Goal: Transaction & Acquisition: Purchase product/service

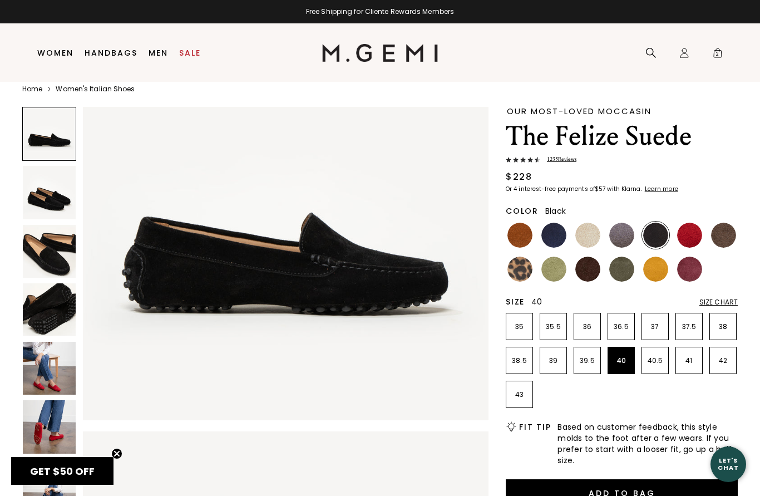
scroll to position [102, 0]
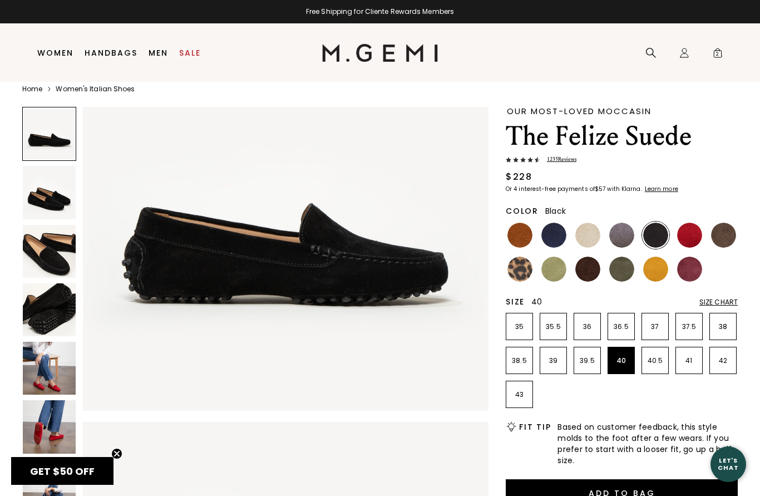
click at [566, 163] on span "1235 Review s" at bounding box center [559, 159] width 36 height 8
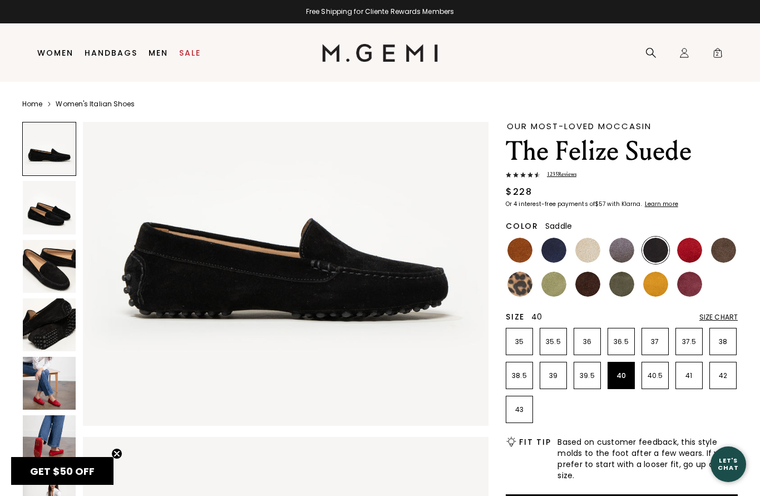
click at [529, 251] on img at bounding box center [520, 250] width 25 height 25
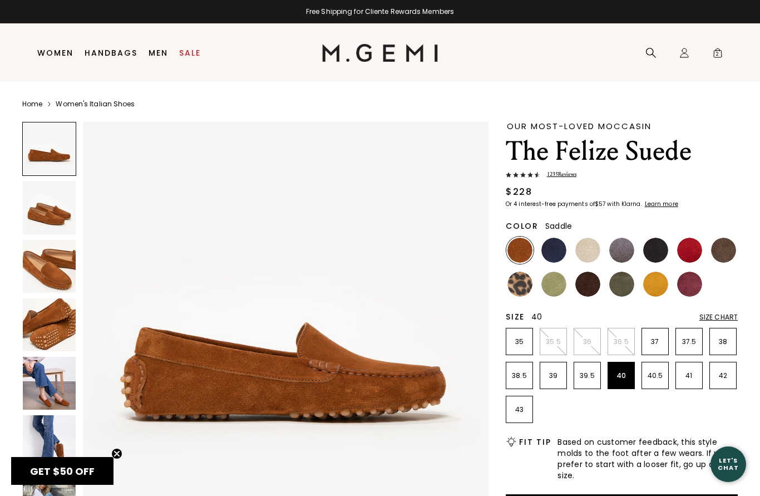
click at [596, 251] on img at bounding box center [588, 250] width 25 height 25
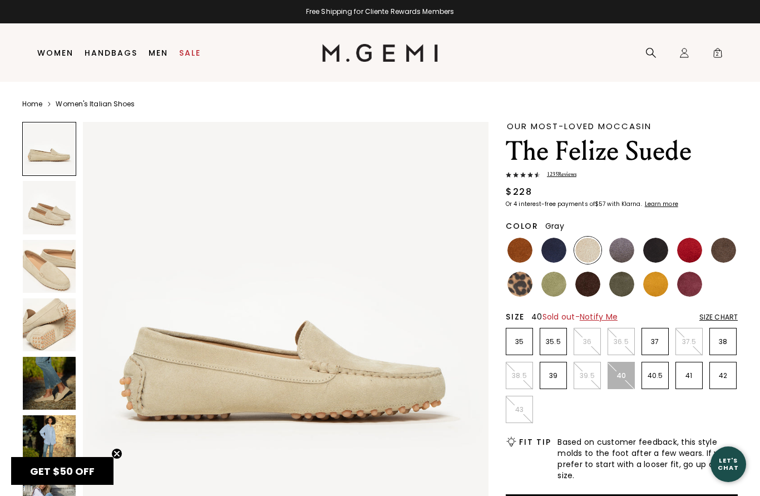
click at [630, 256] on img at bounding box center [622, 250] width 25 height 25
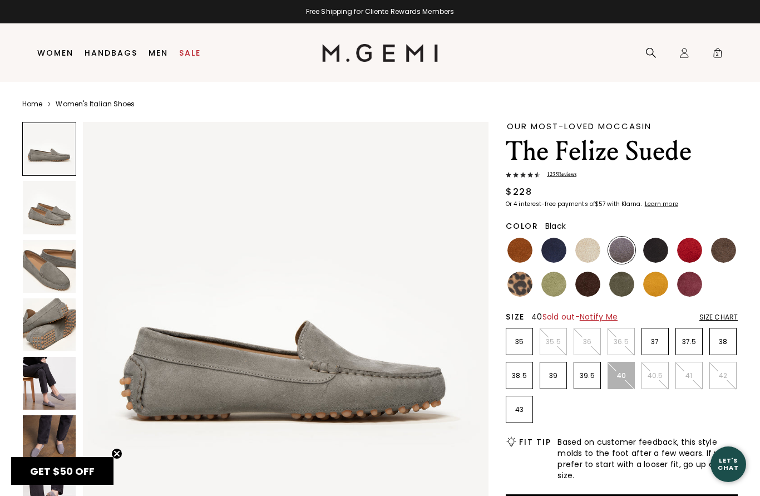
click at [659, 255] on img at bounding box center [656, 250] width 25 height 25
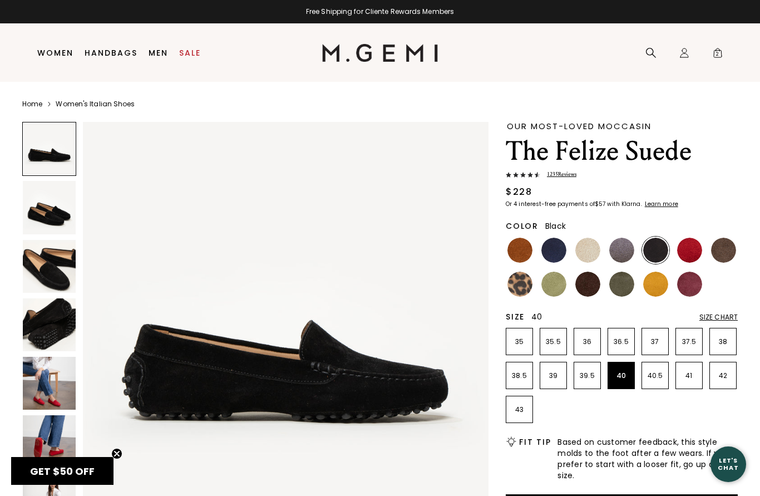
click at [688, 249] on img at bounding box center [689, 250] width 25 height 25
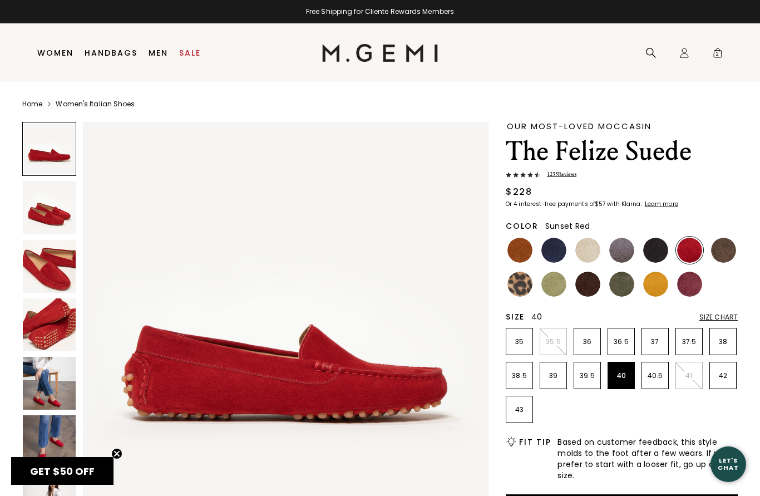
click at [563, 254] on img at bounding box center [554, 250] width 25 height 25
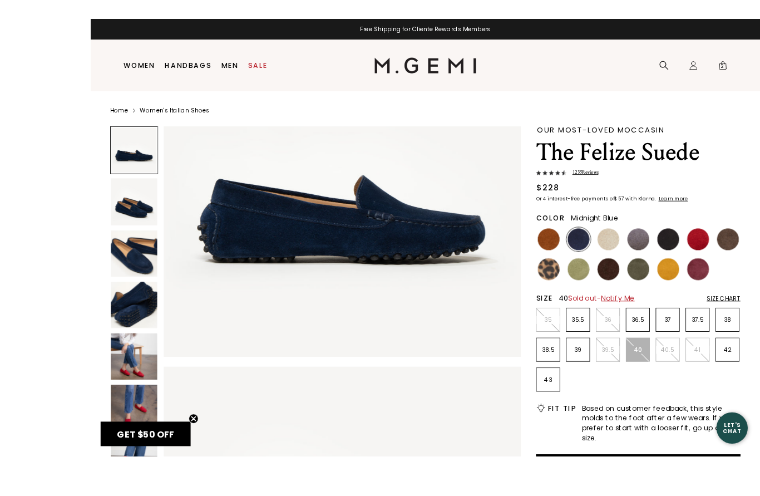
scroll to position [17, 0]
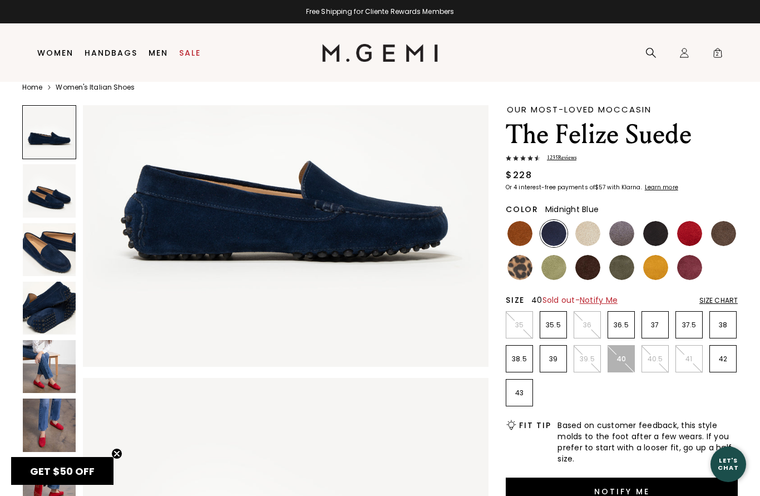
click at [730, 232] on img at bounding box center [723, 233] width 25 height 25
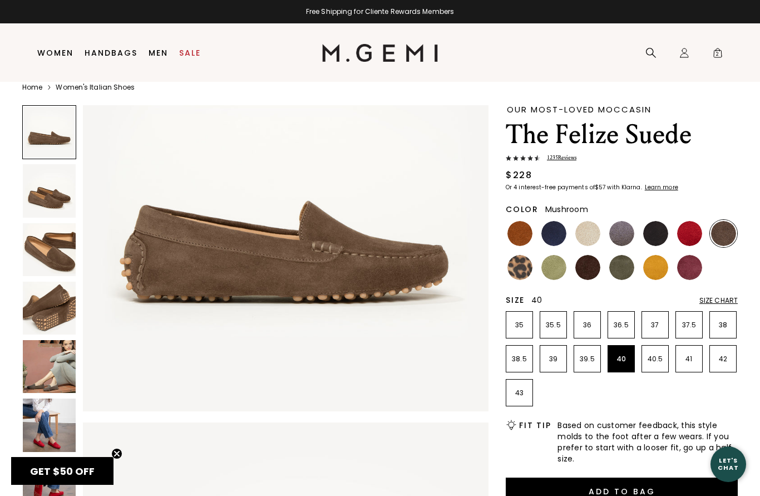
scroll to position [107, 0]
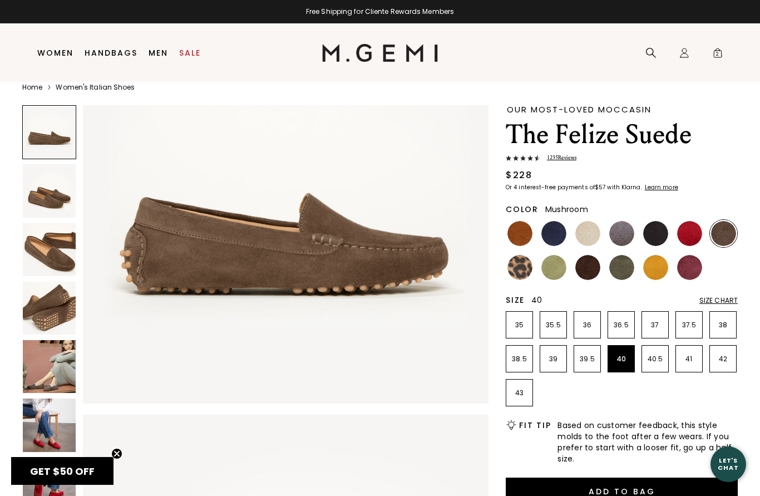
click at [46, 192] on img at bounding box center [49, 190] width 53 height 53
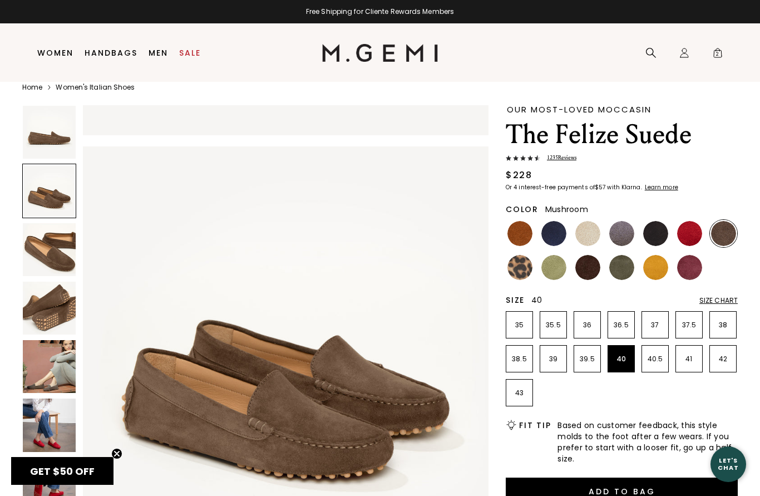
scroll to position [417, 0]
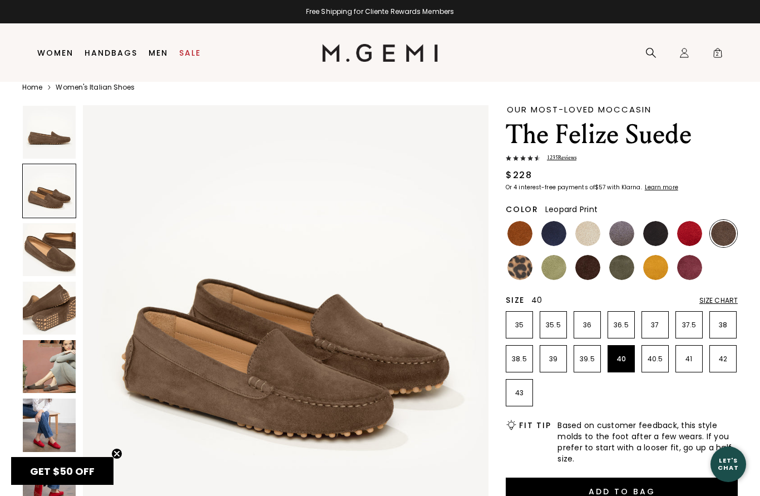
click at [529, 273] on img at bounding box center [520, 267] width 25 height 25
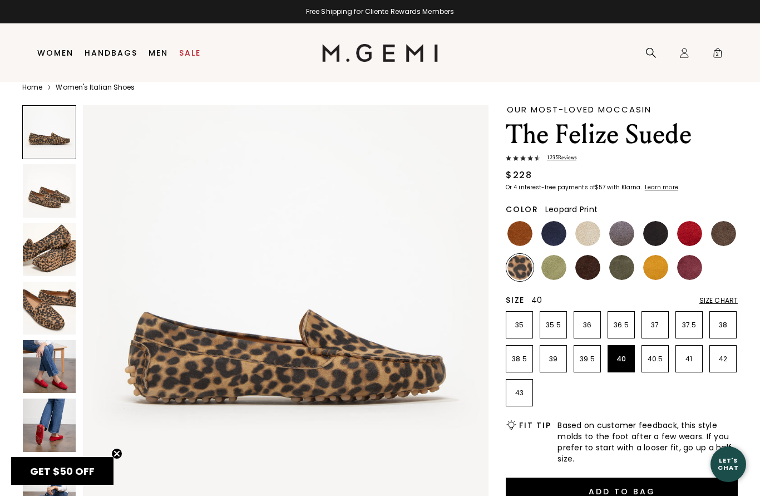
click at [561, 271] on img at bounding box center [554, 267] width 25 height 25
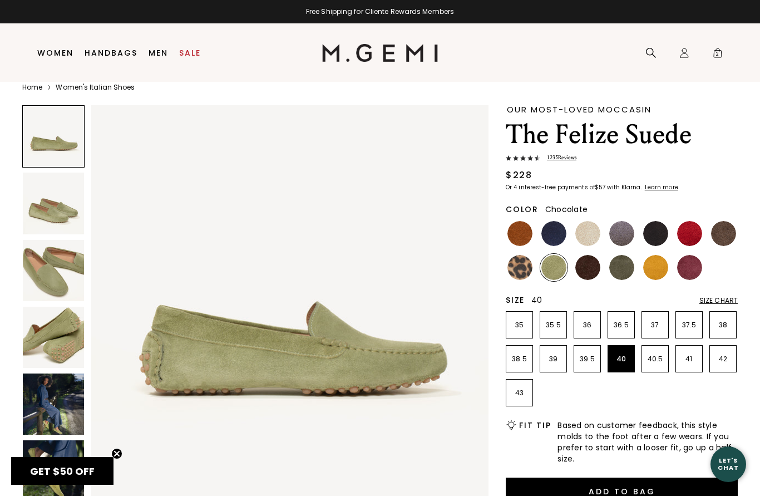
click at [593, 266] on img at bounding box center [588, 267] width 25 height 25
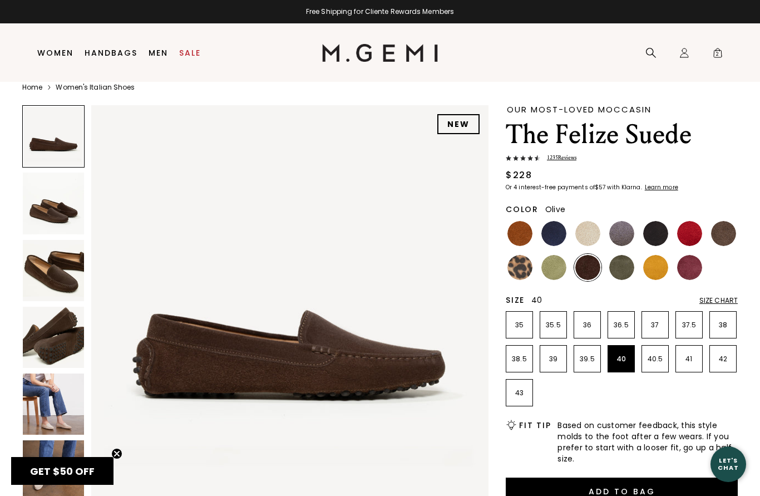
click at [631, 272] on img at bounding box center [622, 267] width 25 height 25
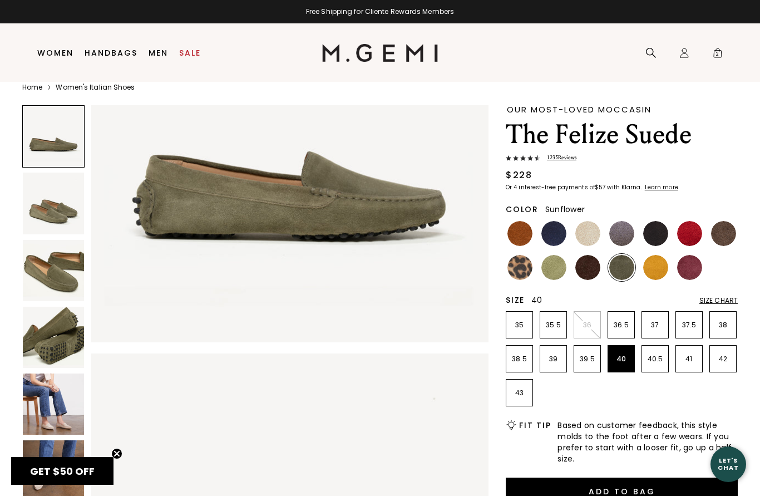
click at [664, 268] on img at bounding box center [656, 267] width 25 height 25
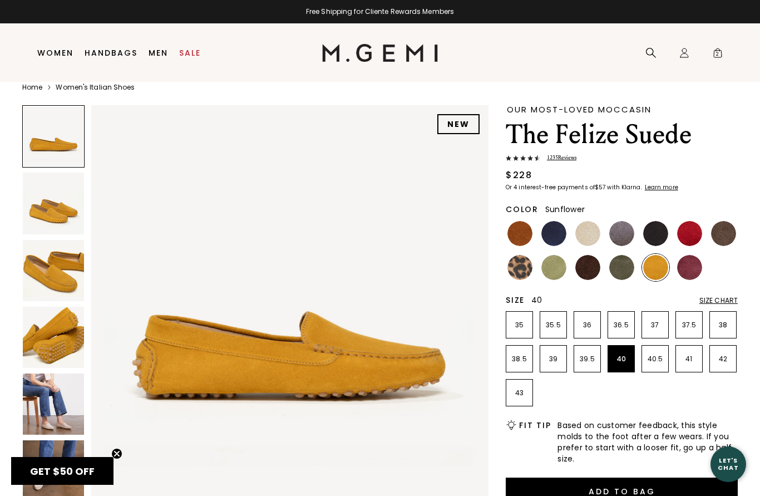
click at [694, 271] on img at bounding box center [689, 267] width 25 height 25
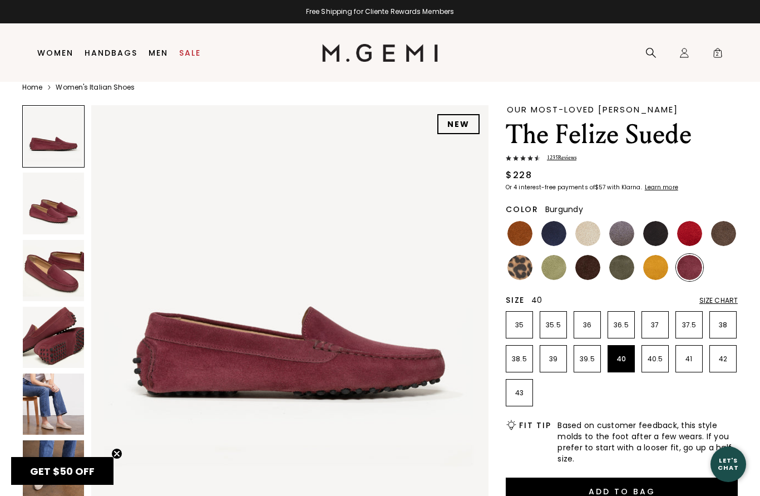
click at [561, 236] on img at bounding box center [554, 233] width 25 height 25
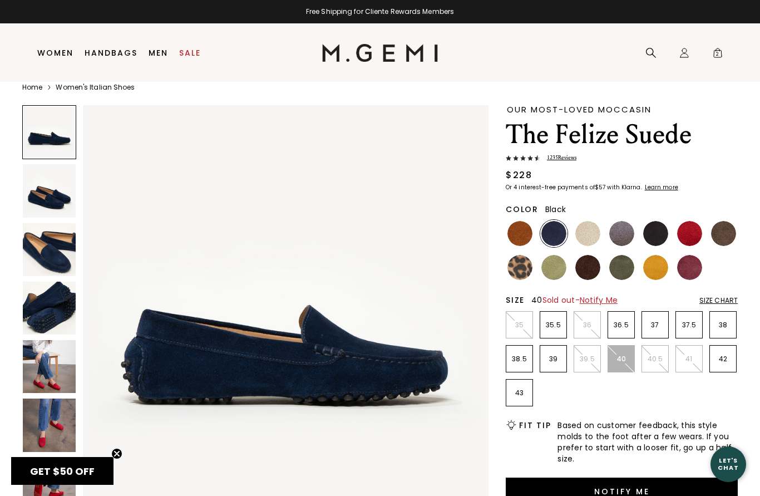
click at [665, 238] on img at bounding box center [656, 233] width 25 height 25
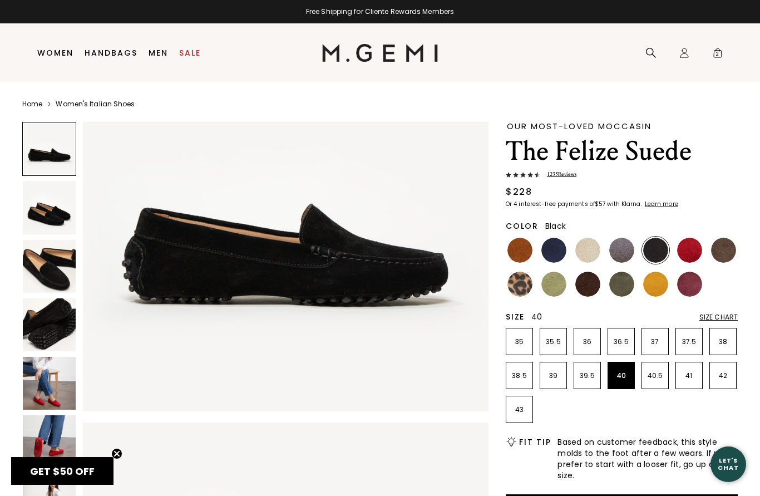
click at [723, 57] on span "2" at bounding box center [718, 55] width 11 height 11
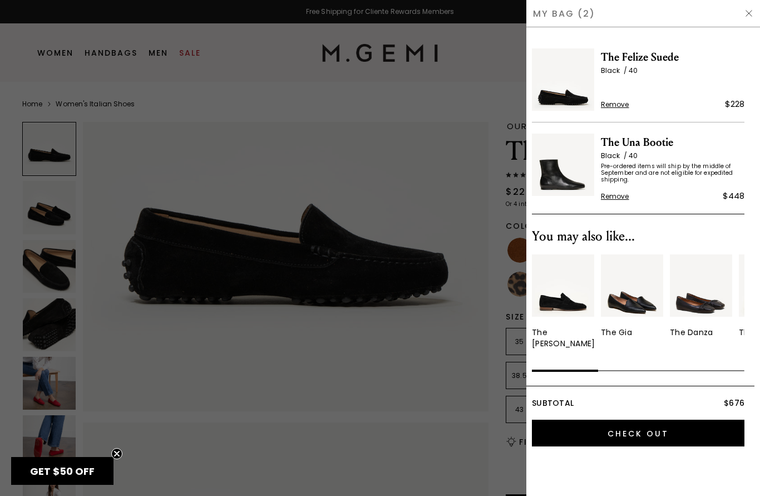
click at [499, 345] on div at bounding box center [380, 248] width 760 height 496
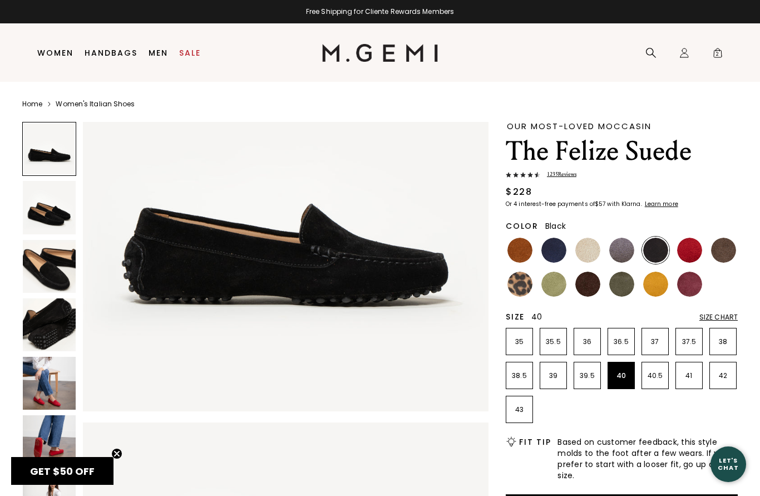
click at [45, 214] on img at bounding box center [49, 207] width 53 height 53
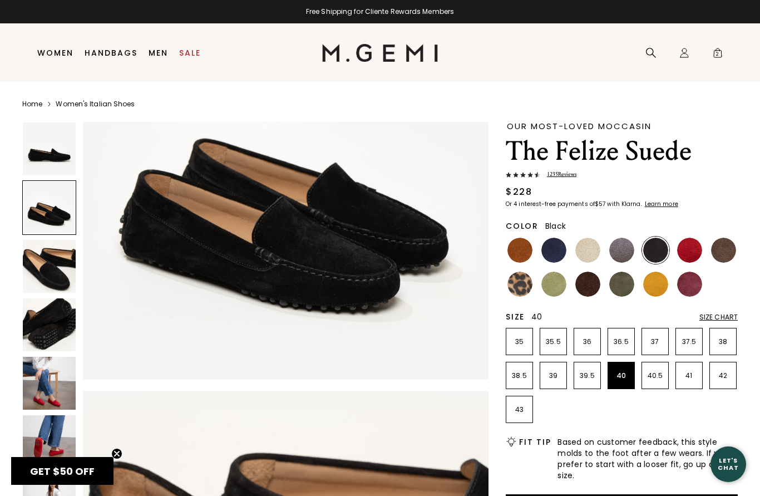
click at [39, 259] on img at bounding box center [49, 266] width 53 height 53
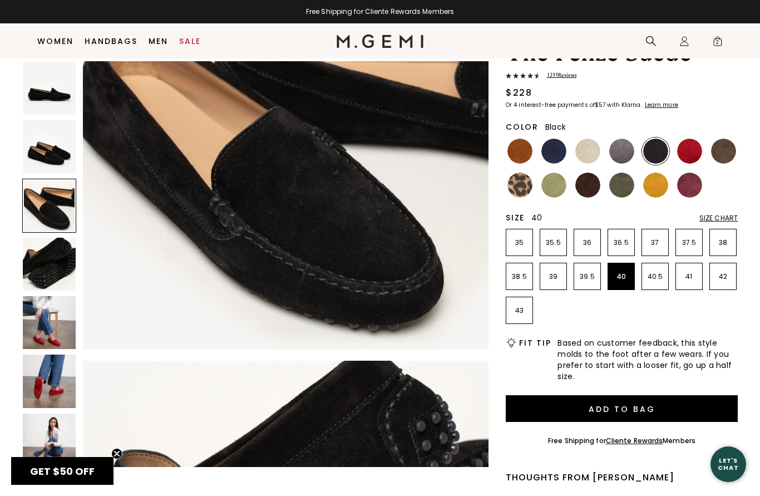
click at [44, 273] on img at bounding box center [49, 264] width 53 height 53
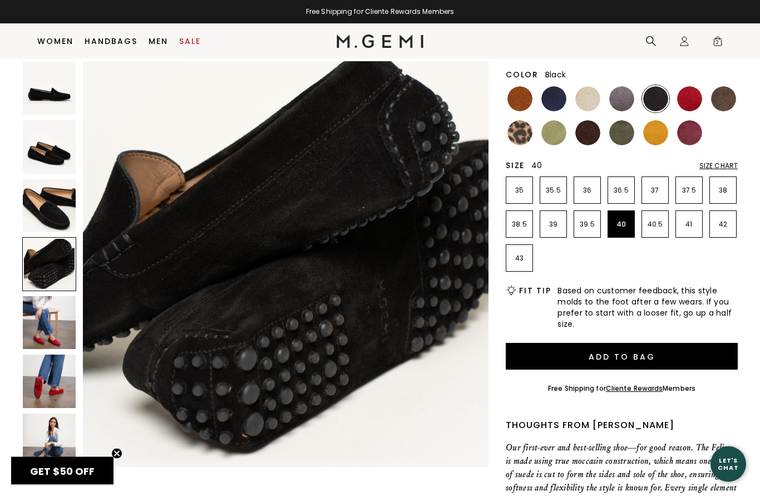
click at [38, 324] on img at bounding box center [49, 322] width 53 height 53
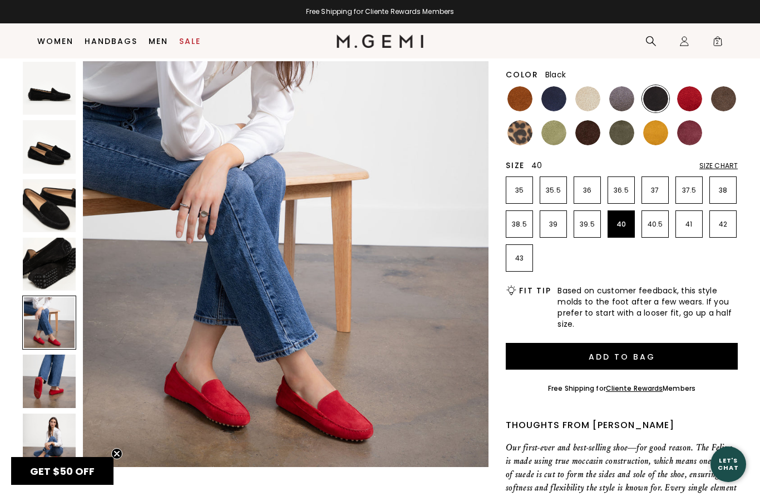
click at [40, 372] on img at bounding box center [49, 381] width 53 height 53
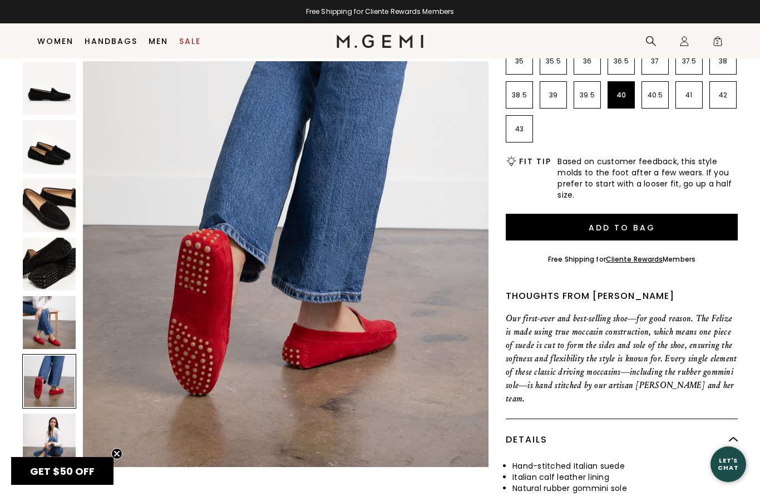
click at [44, 443] on img at bounding box center [49, 440] width 53 height 53
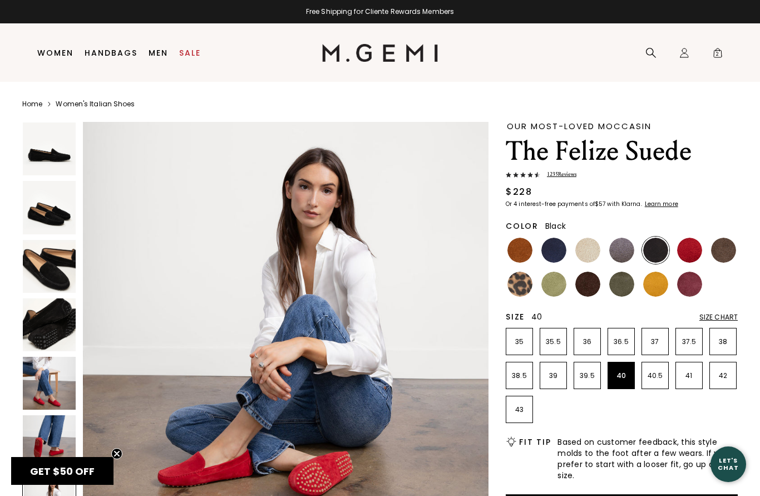
click at [722, 56] on span "2" at bounding box center [718, 55] width 11 height 11
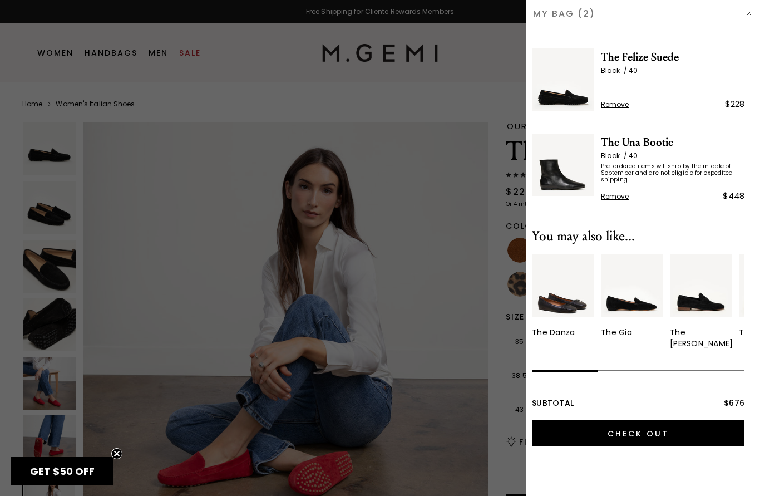
click at [119, 87] on div at bounding box center [380, 248] width 760 height 496
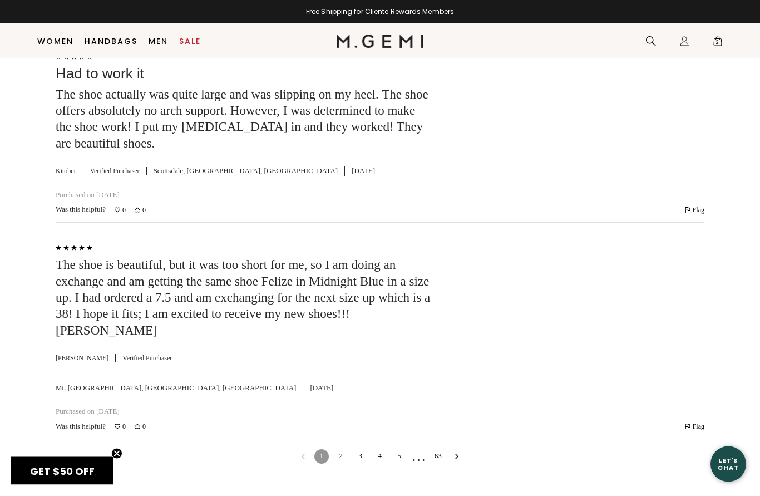
scroll to position [4166, 0]
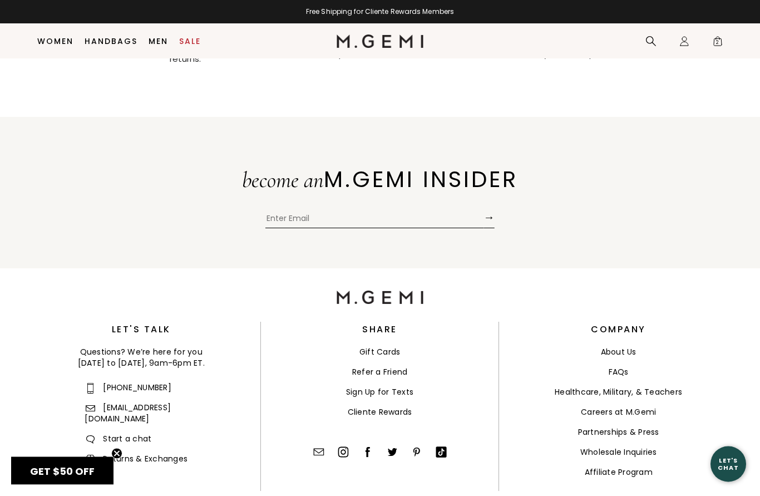
click at [179, 454] on link "Returns & Exchanges" at bounding box center [136, 459] width 103 height 11
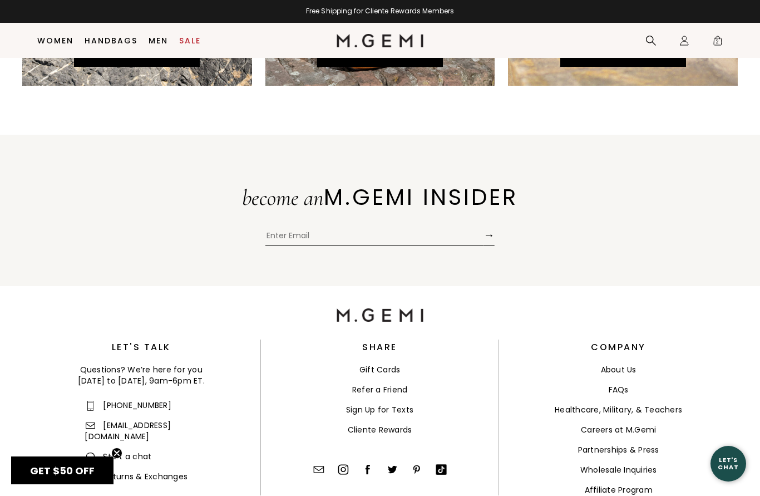
click at [629, 385] on link "FAQs" at bounding box center [619, 390] width 20 height 11
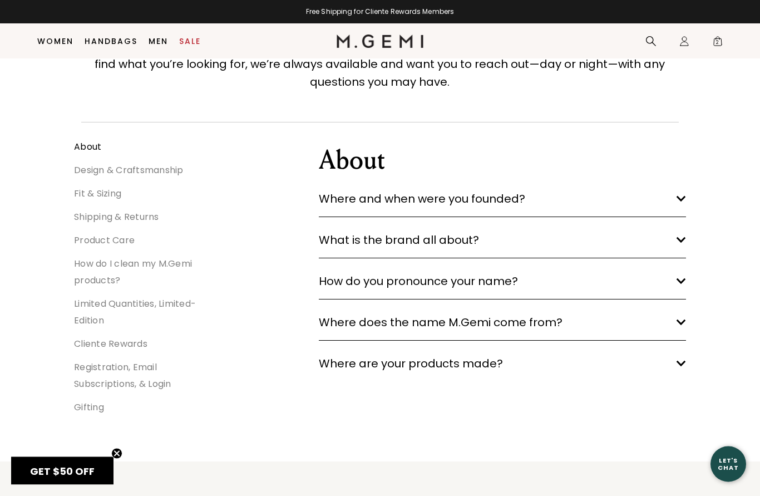
scroll to position [94, 0]
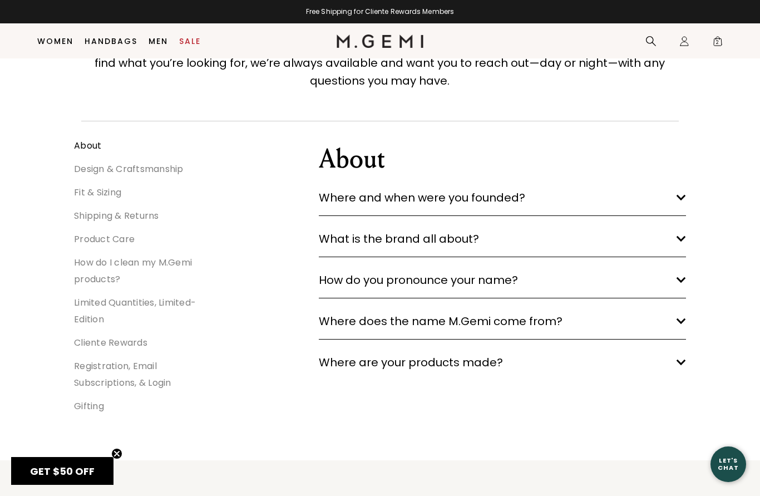
click at [657, 198] on h3 "Where and when were you founded? arrow down" at bounding box center [502, 198] width 367 height 18
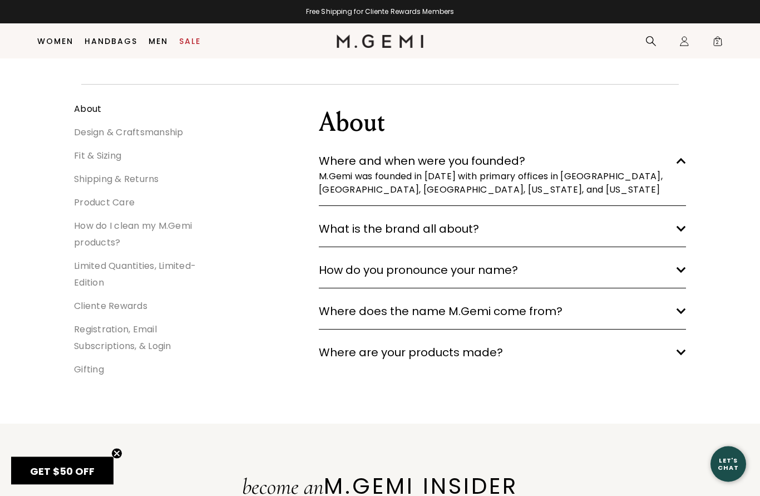
click at [633, 231] on h3 "What is the brand all about? arrow down" at bounding box center [502, 229] width 367 height 18
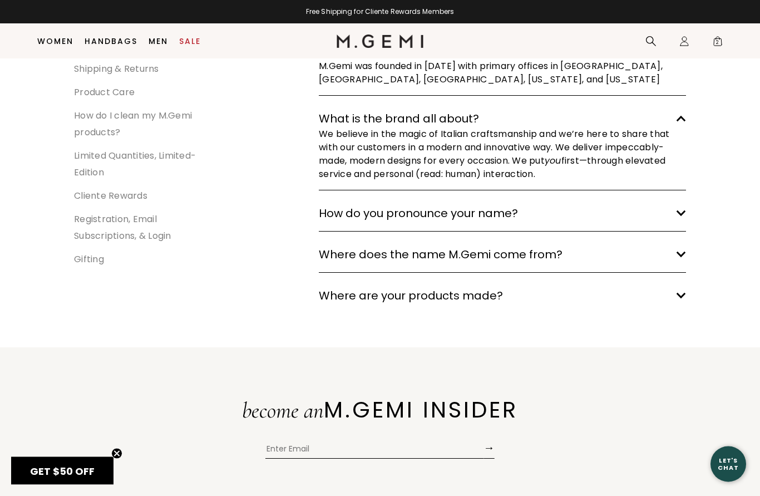
scroll to position [242, 0]
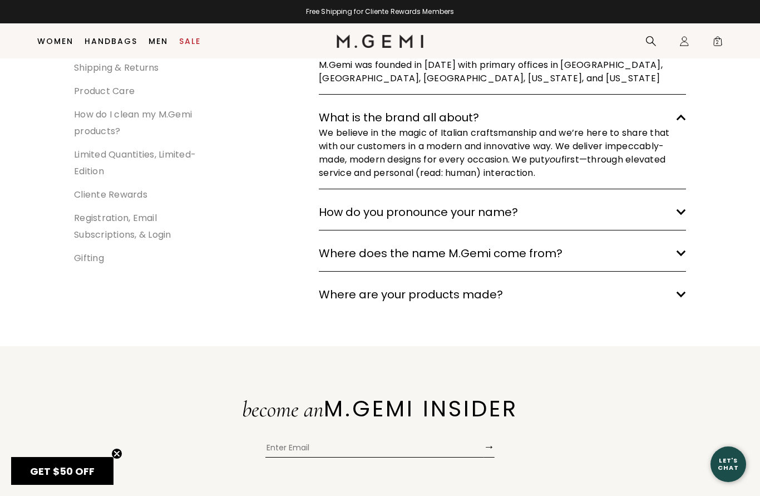
click at [633, 215] on h3 "How do you pronounce your name? arrow down" at bounding box center [502, 212] width 367 height 18
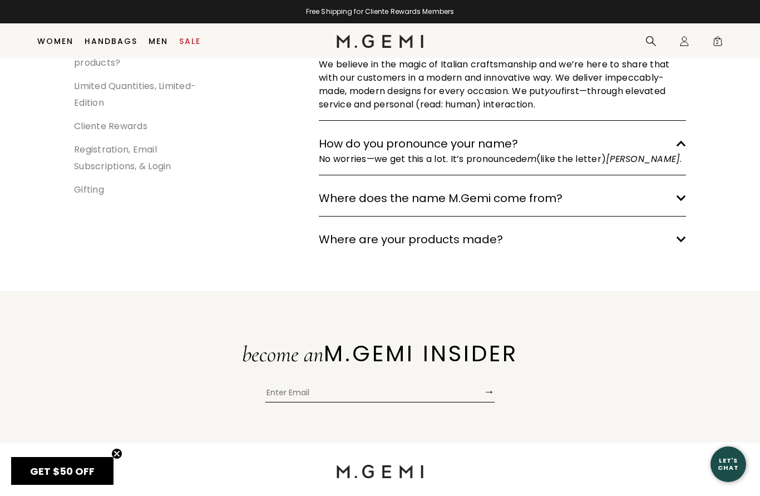
scroll to position [304, 0]
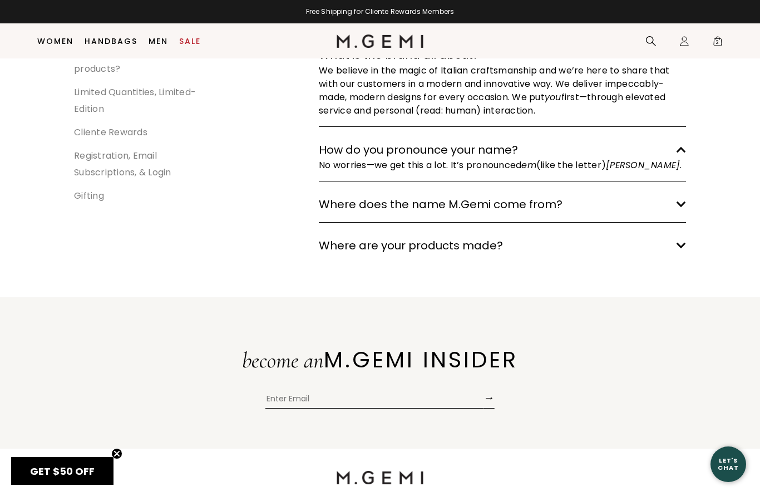
click at [630, 209] on h3 "Where does the name M.Gemi come from? arrow down" at bounding box center [502, 204] width 367 height 18
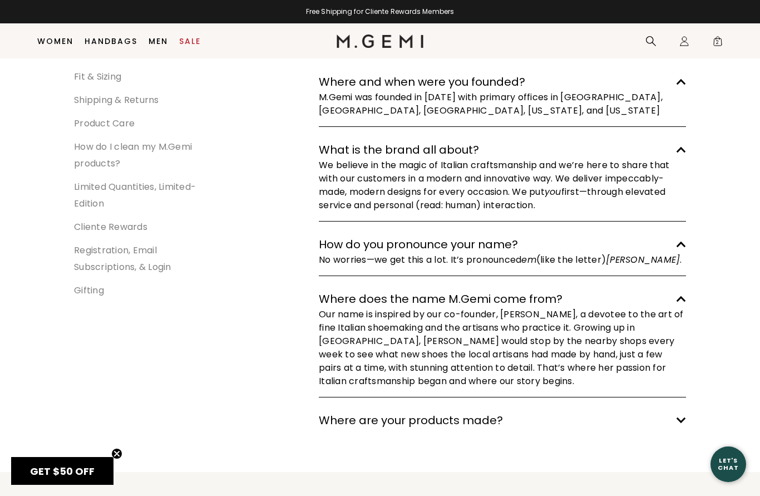
scroll to position [155, 0]
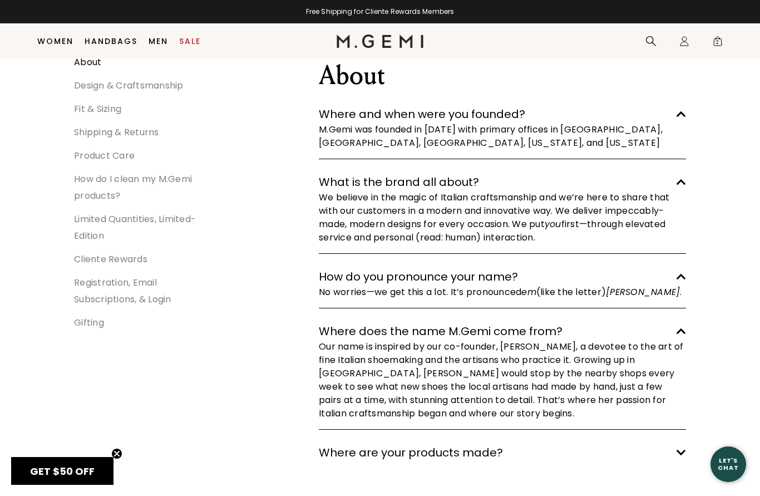
click at [79, 138] on link "Shipping & Returns" at bounding box center [116, 132] width 85 height 13
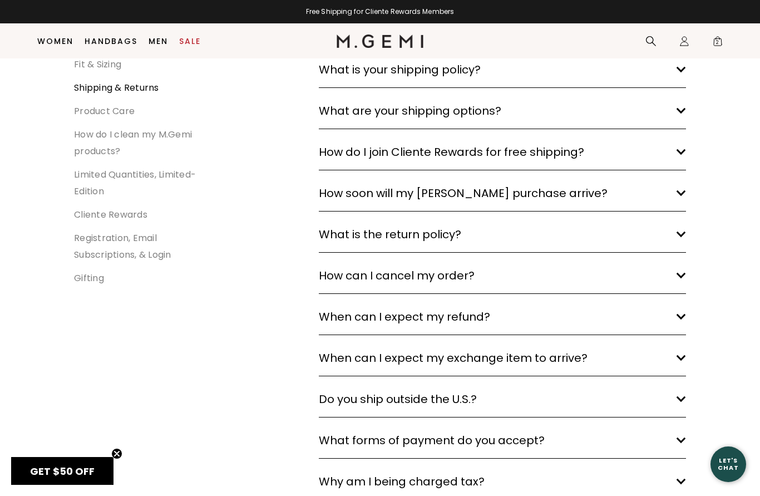
scroll to position [227, 0]
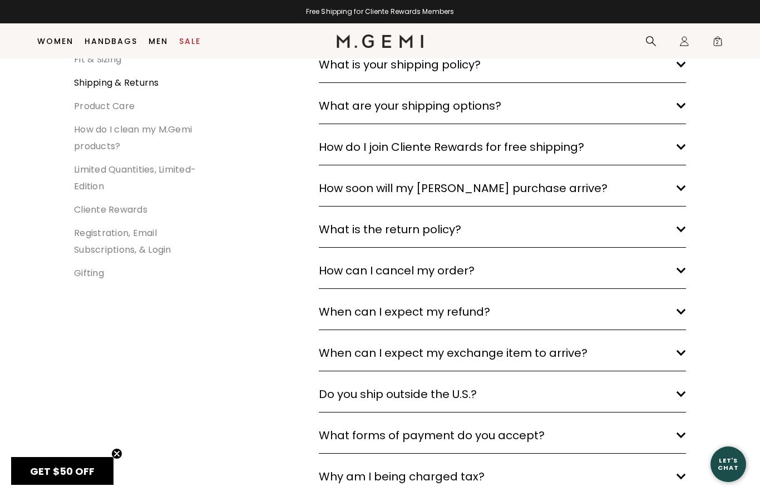
click at [645, 71] on h3 "What is your shipping policy? arrow down" at bounding box center [502, 65] width 367 height 18
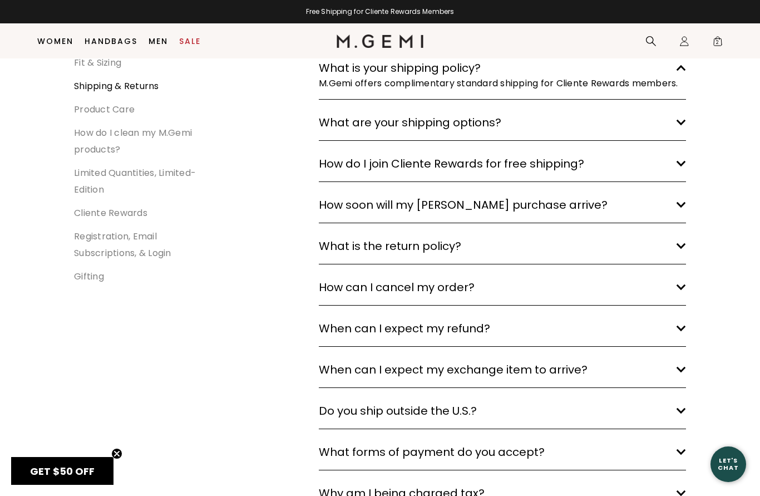
scroll to position [214, 0]
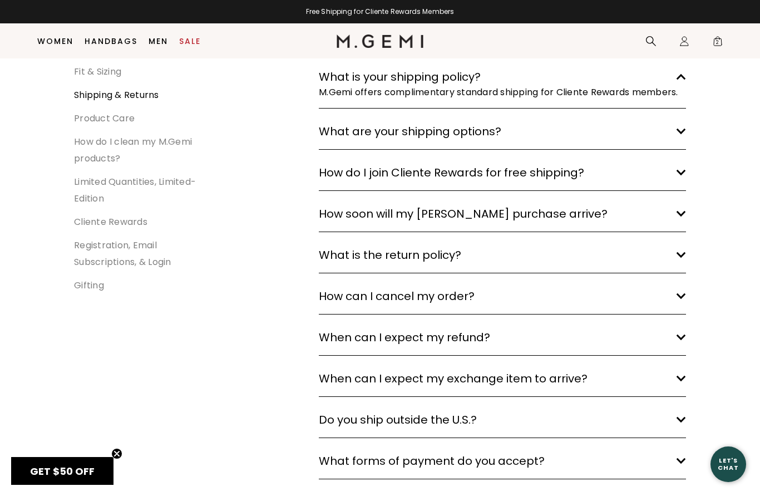
click at [614, 174] on h3 "How do I join Cliente Rewards for free shipping? arrow down" at bounding box center [502, 173] width 367 height 18
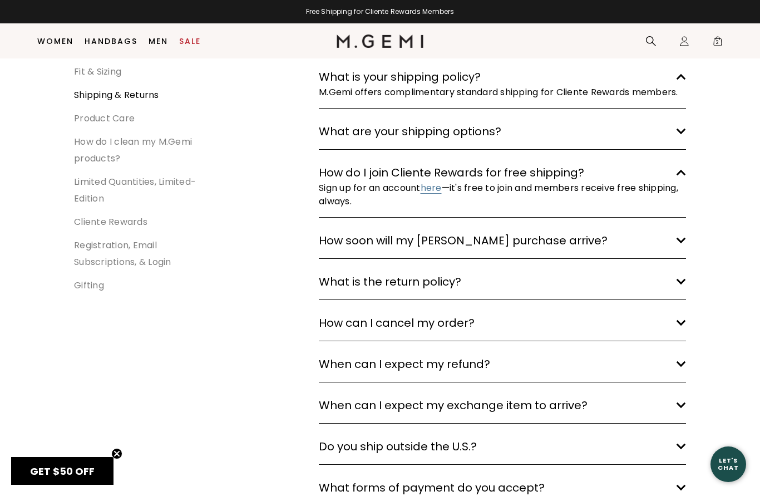
click at [587, 278] on h3 "What is the return policy? arrow down" at bounding box center [502, 282] width 367 height 18
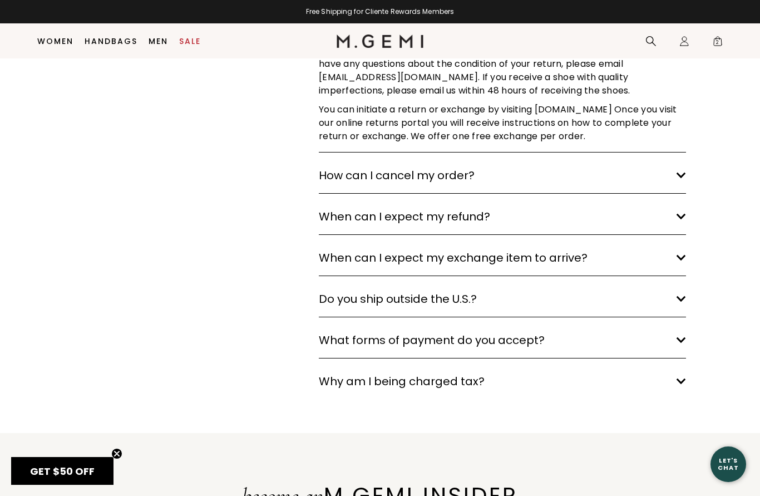
scroll to position [654, 0]
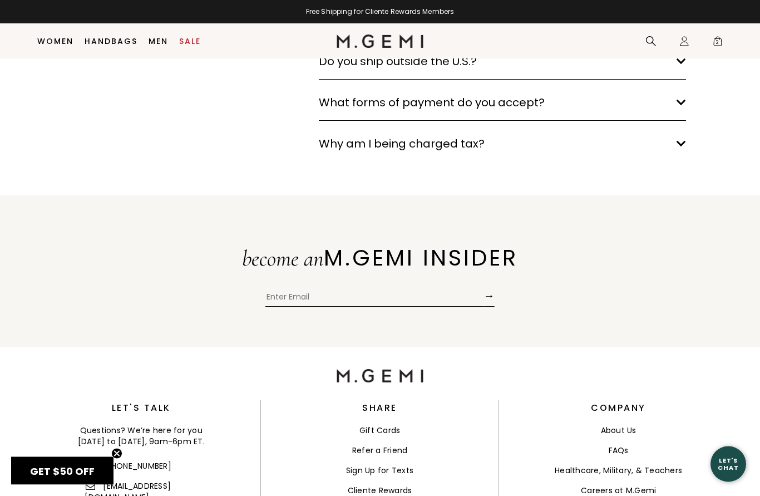
click at [583, 151] on h3 "Why am I being charged tax? arrow down" at bounding box center [502, 144] width 367 height 18
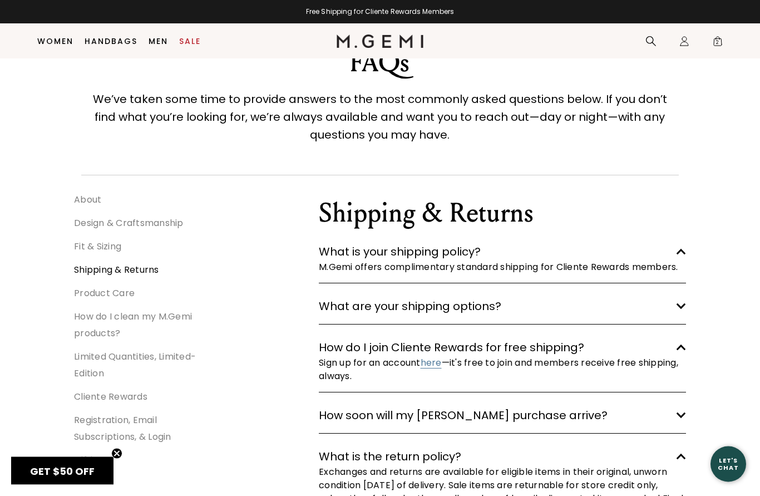
scroll to position [0, 0]
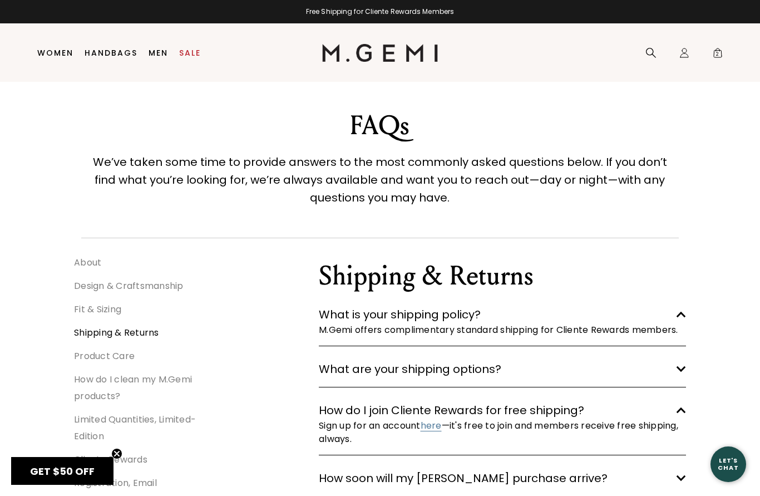
click at [721, 53] on span "2" at bounding box center [718, 55] width 11 height 11
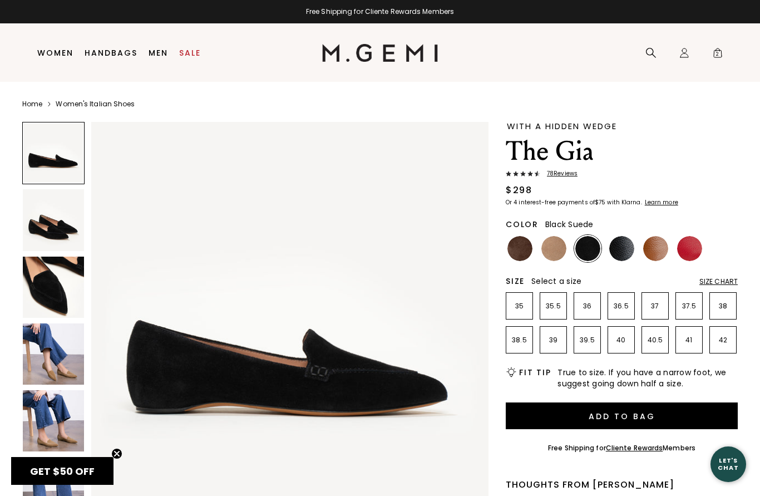
click at [43, 230] on img at bounding box center [53, 219] width 61 height 61
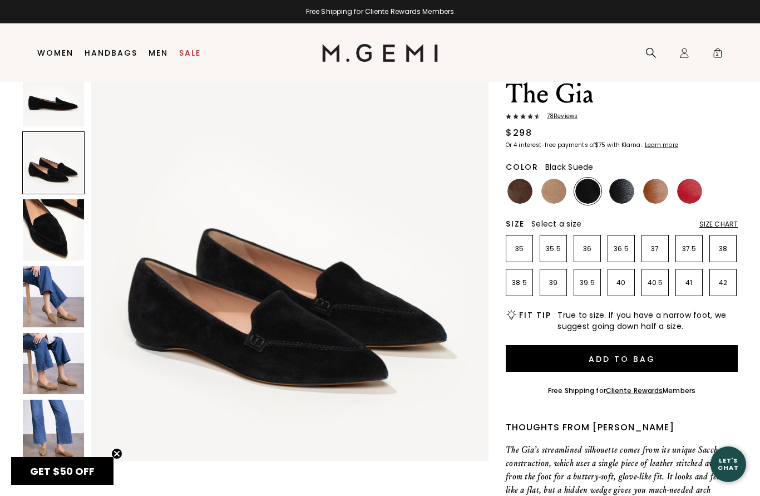
scroll to position [62, 0]
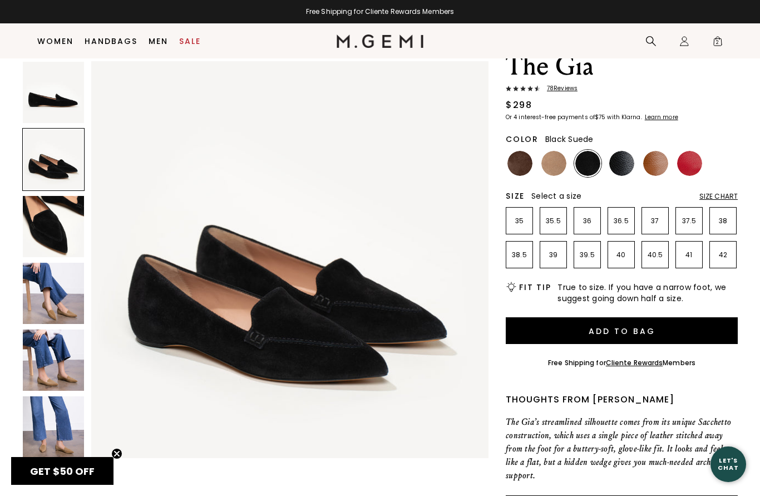
click at [38, 228] on img at bounding box center [53, 226] width 61 height 61
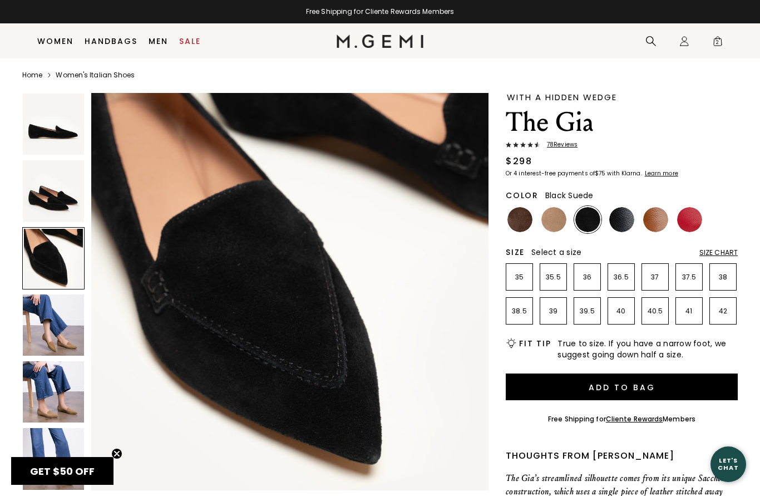
scroll to position [0, 0]
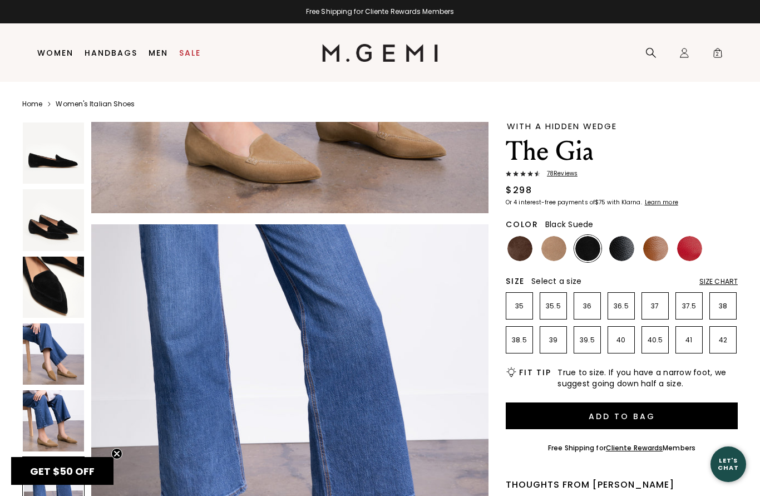
click at [718, 57] on span "2" at bounding box center [718, 55] width 11 height 11
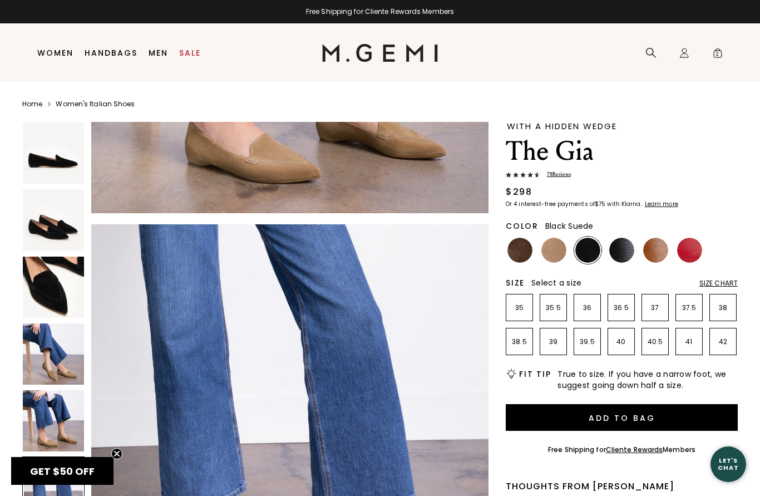
scroll to position [1948, 0]
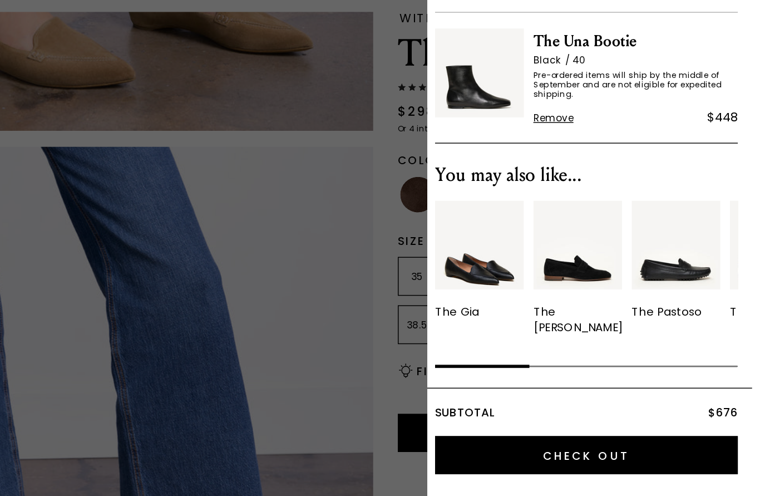
click at [532, 420] on input "Check Out" at bounding box center [638, 433] width 213 height 27
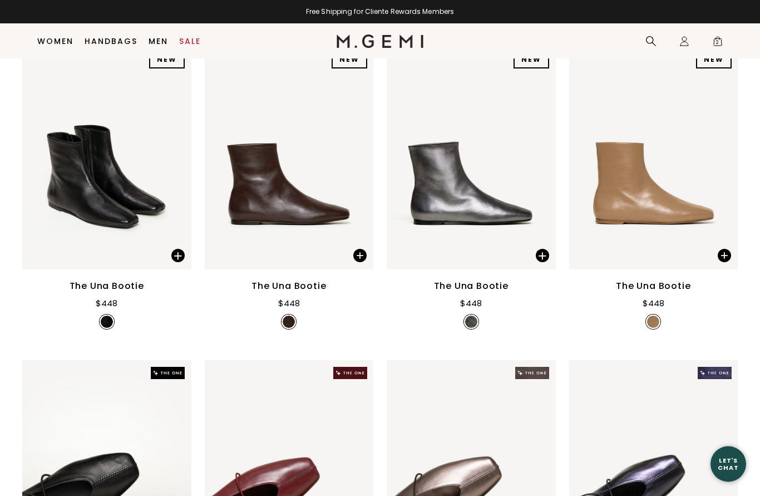
scroll to position [173, 0]
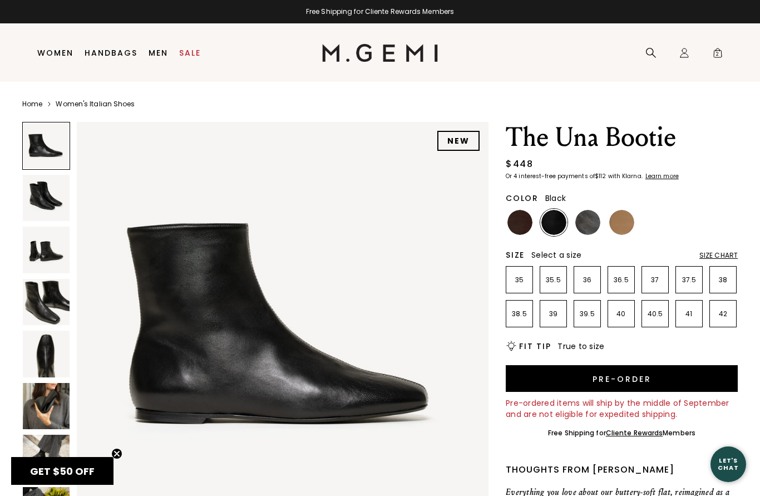
click at [40, 193] on img at bounding box center [46, 198] width 47 height 47
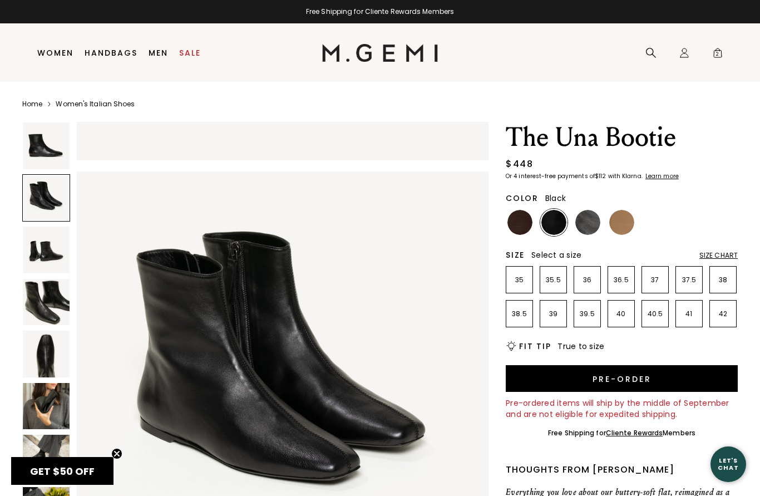
scroll to position [423, 0]
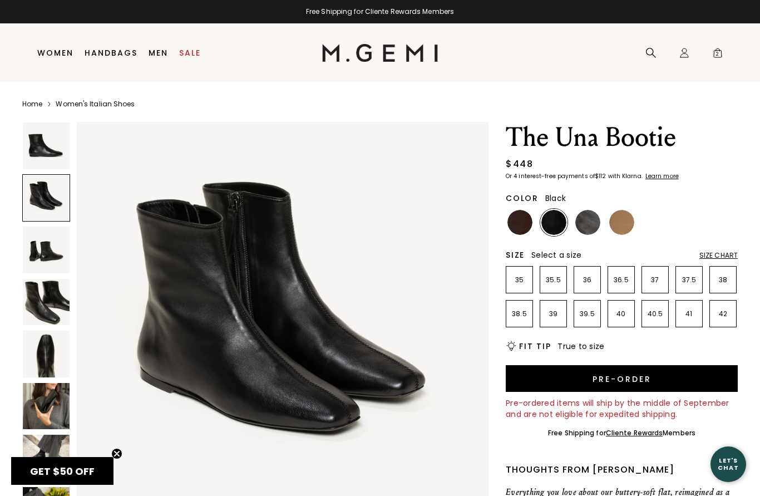
click at [38, 252] on img at bounding box center [46, 250] width 47 height 47
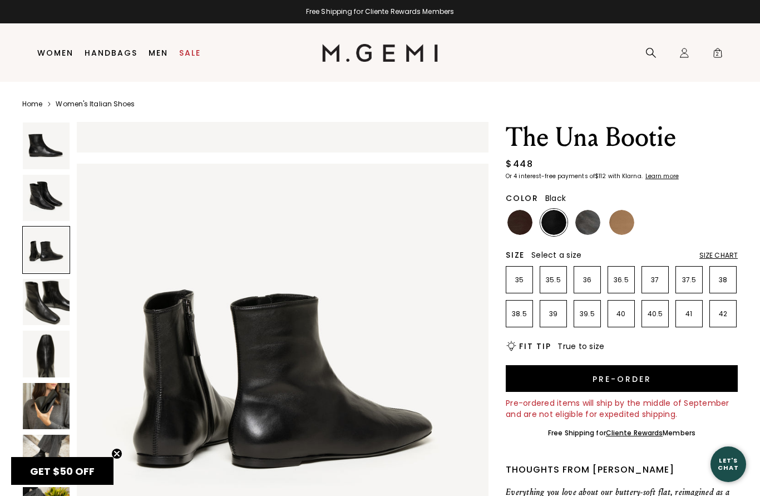
scroll to position [847, 0]
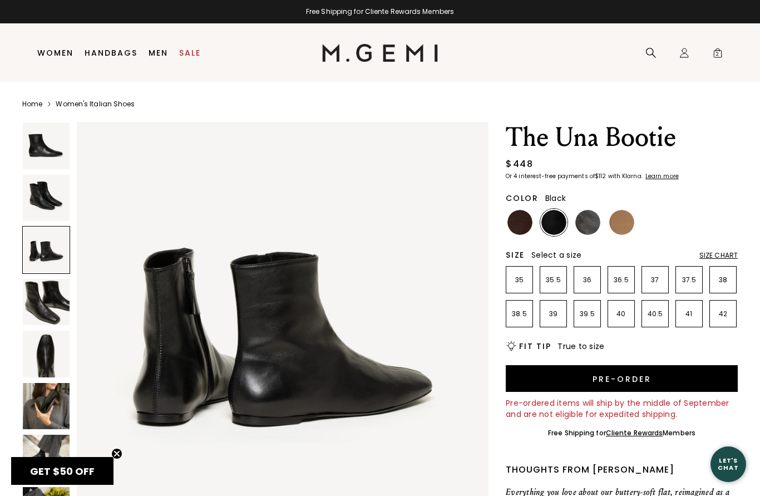
click at [36, 303] on img at bounding box center [46, 302] width 47 height 47
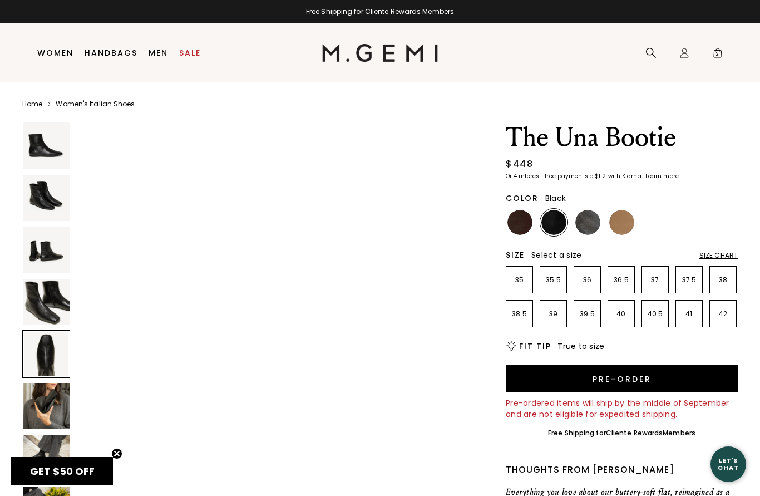
scroll to position [1774, 0]
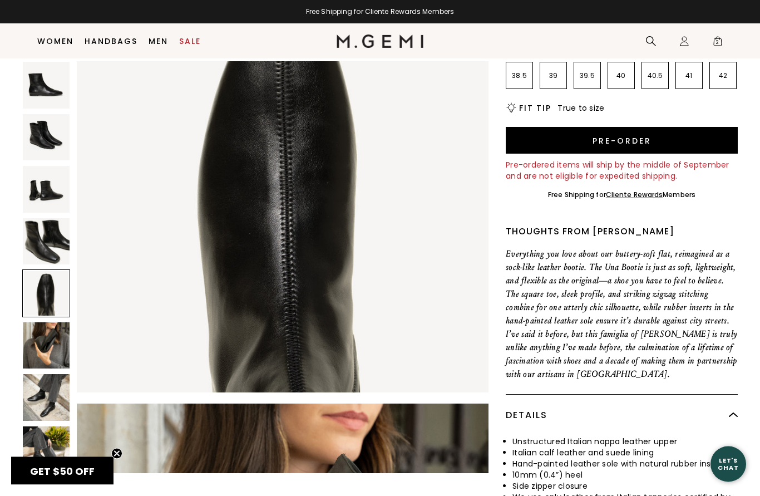
click at [43, 335] on img at bounding box center [46, 345] width 47 height 47
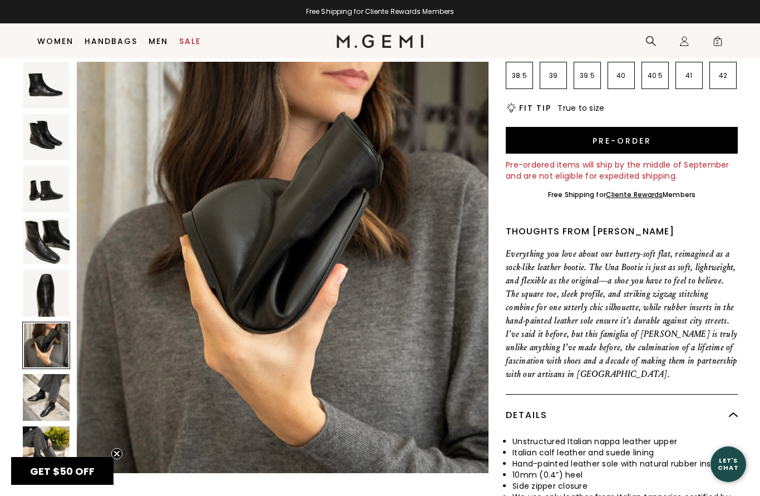
scroll to position [2117, 0]
click at [41, 393] on img at bounding box center [46, 397] width 47 height 47
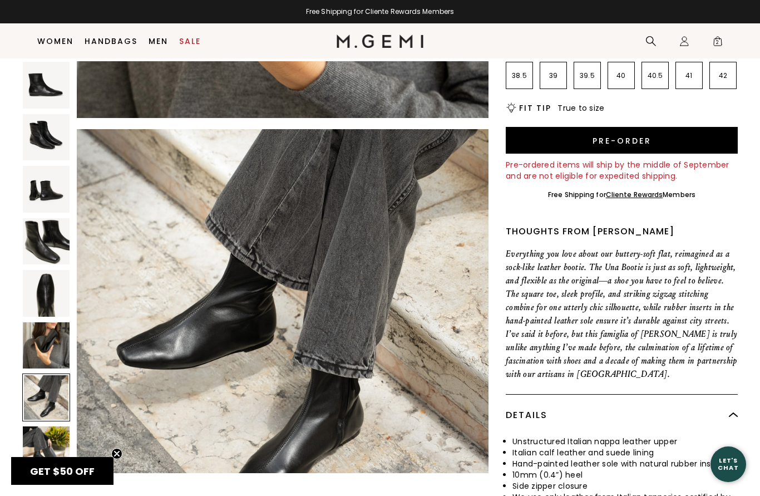
scroll to position [2540, 0]
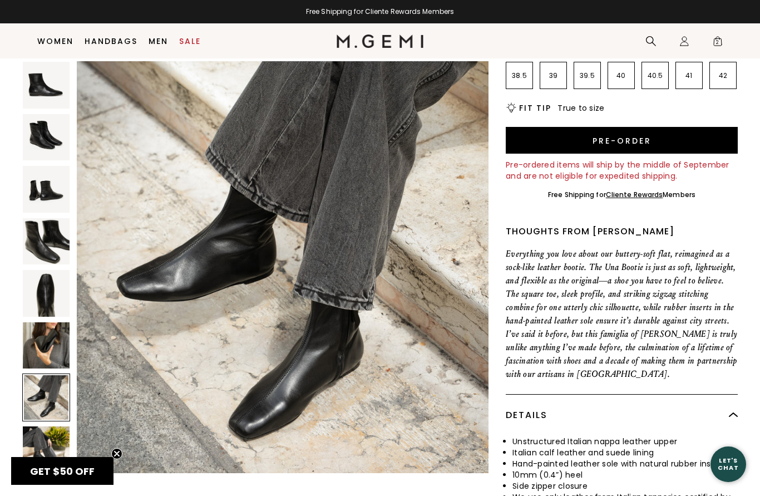
click at [41, 404] on div at bounding box center [46, 398] width 48 height 48
click at [46, 444] on img at bounding box center [46, 449] width 47 height 47
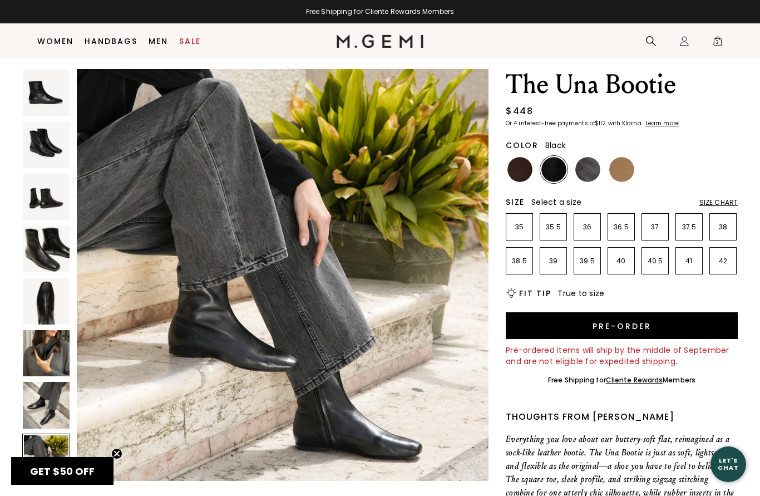
scroll to position [0, 0]
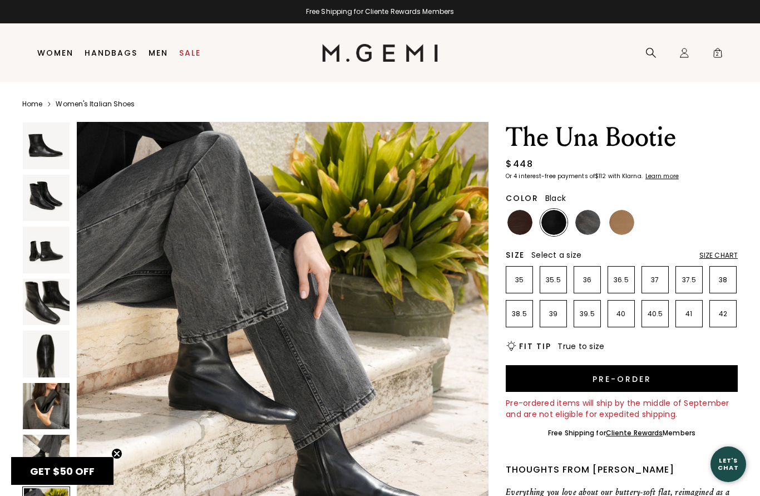
click at [721, 58] on span "2" at bounding box center [718, 55] width 11 height 11
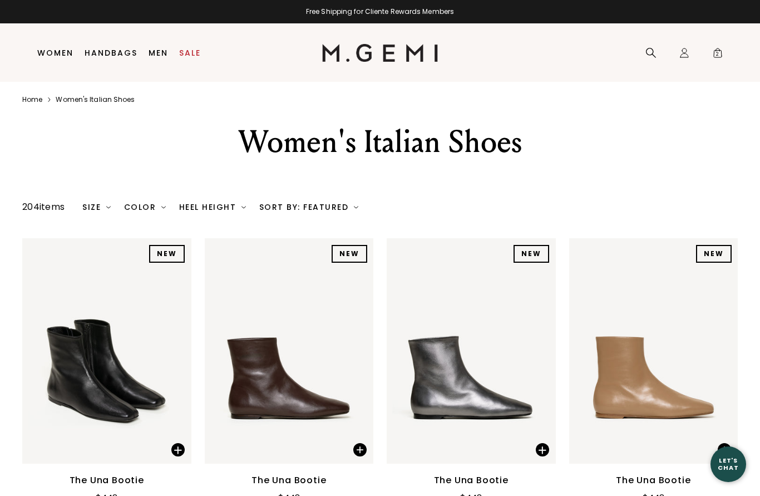
click at [722, 57] on span "2" at bounding box center [718, 55] width 11 height 11
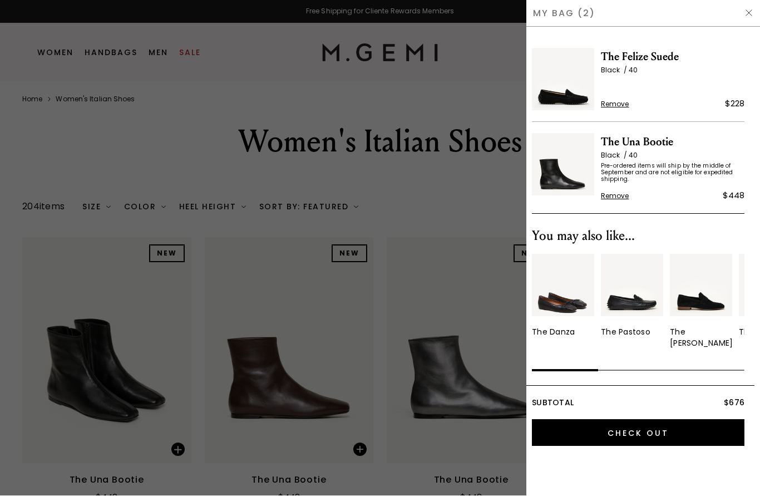
click at [644, 431] on input "Check Out" at bounding box center [638, 433] width 213 height 27
